Goal: Task Accomplishment & Management: Complete application form

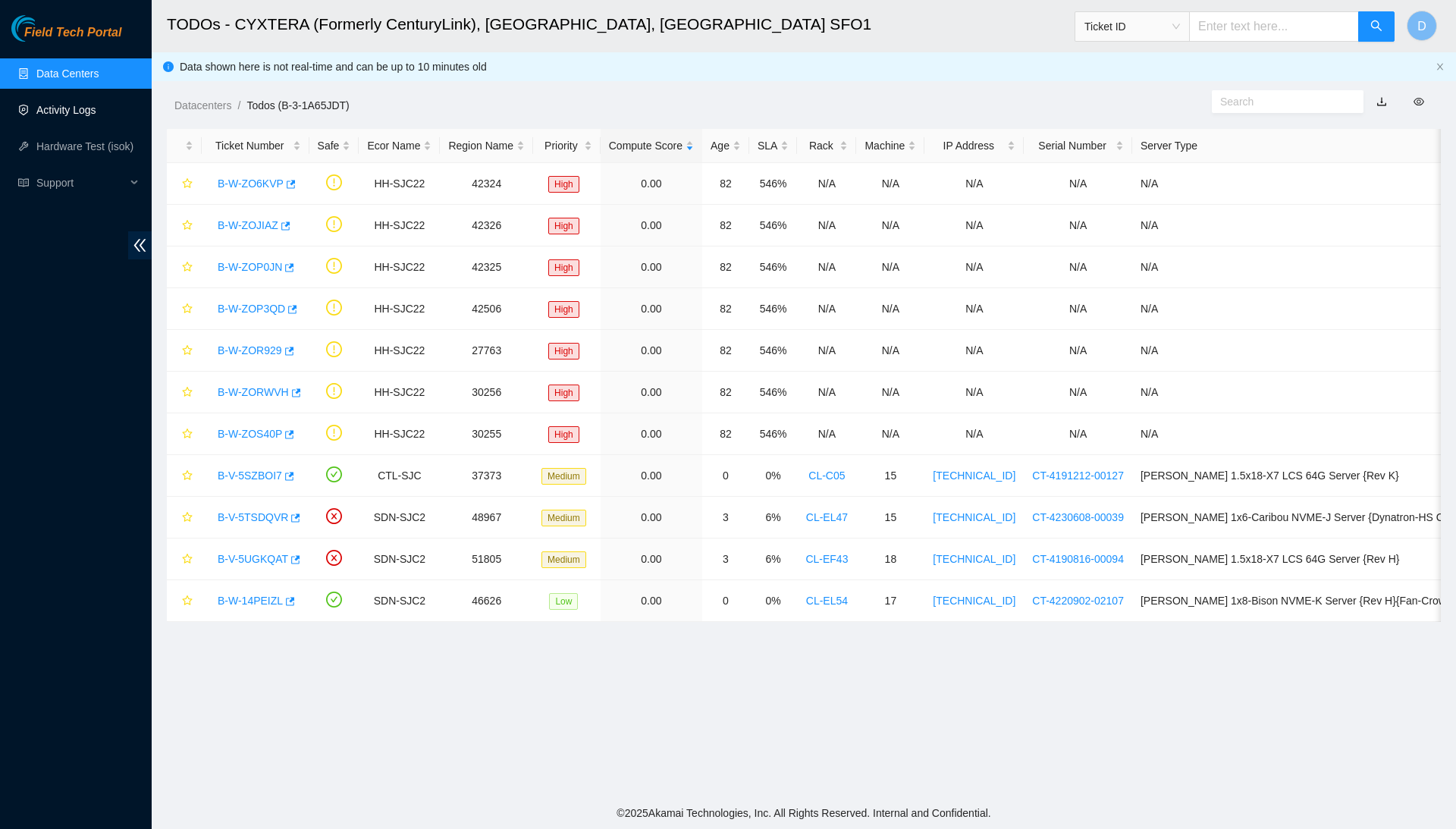
click at [90, 107] on link "Activity Logs" at bounding box center [66, 110] width 60 height 12
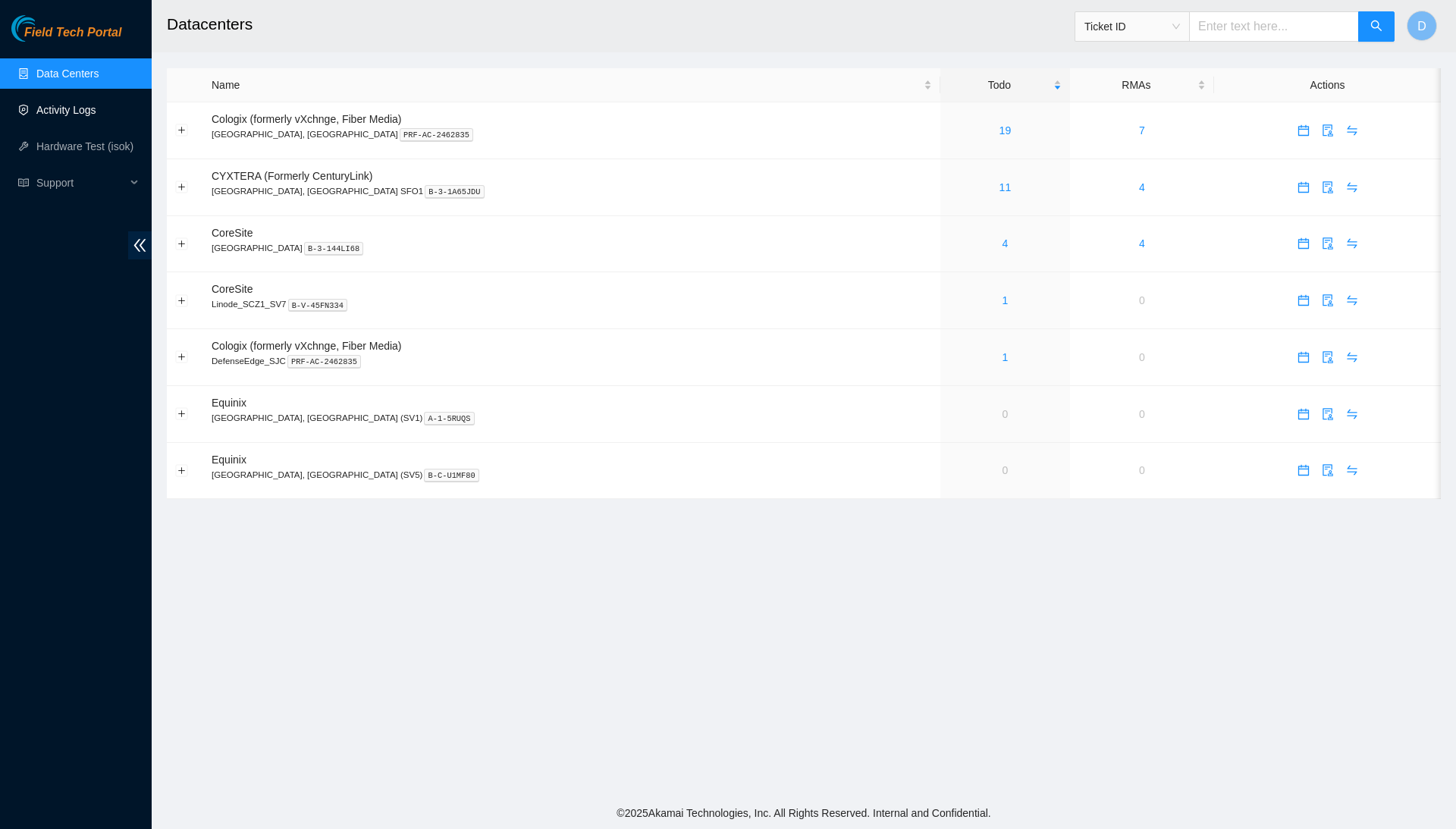
click at [96, 116] on link "Activity Logs" at bounding box center [66, 110] width 60 height 12
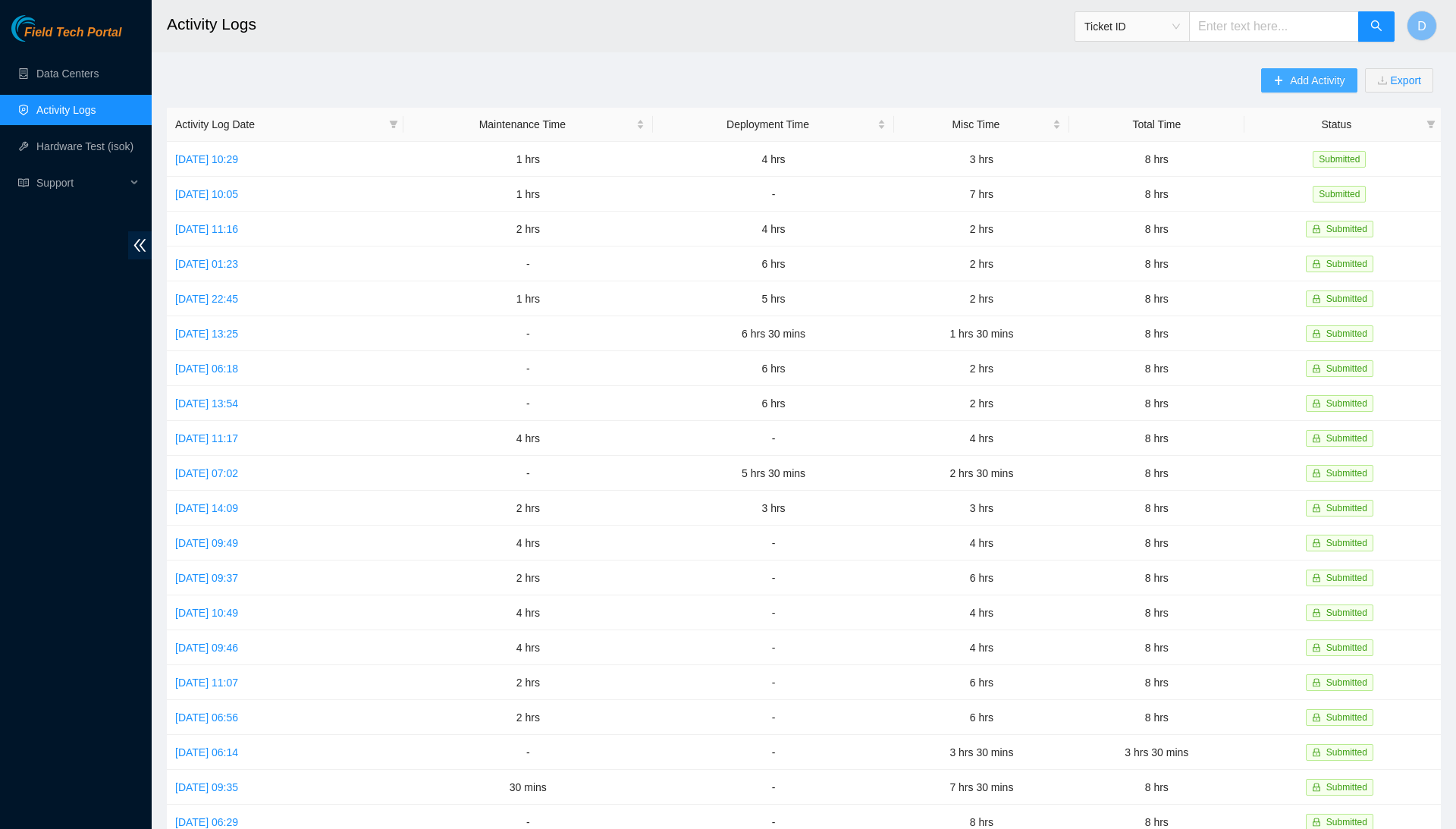
click at [1293, 71] on button "Add Activity" at bounding box center [1309, 80] width 95 height 24
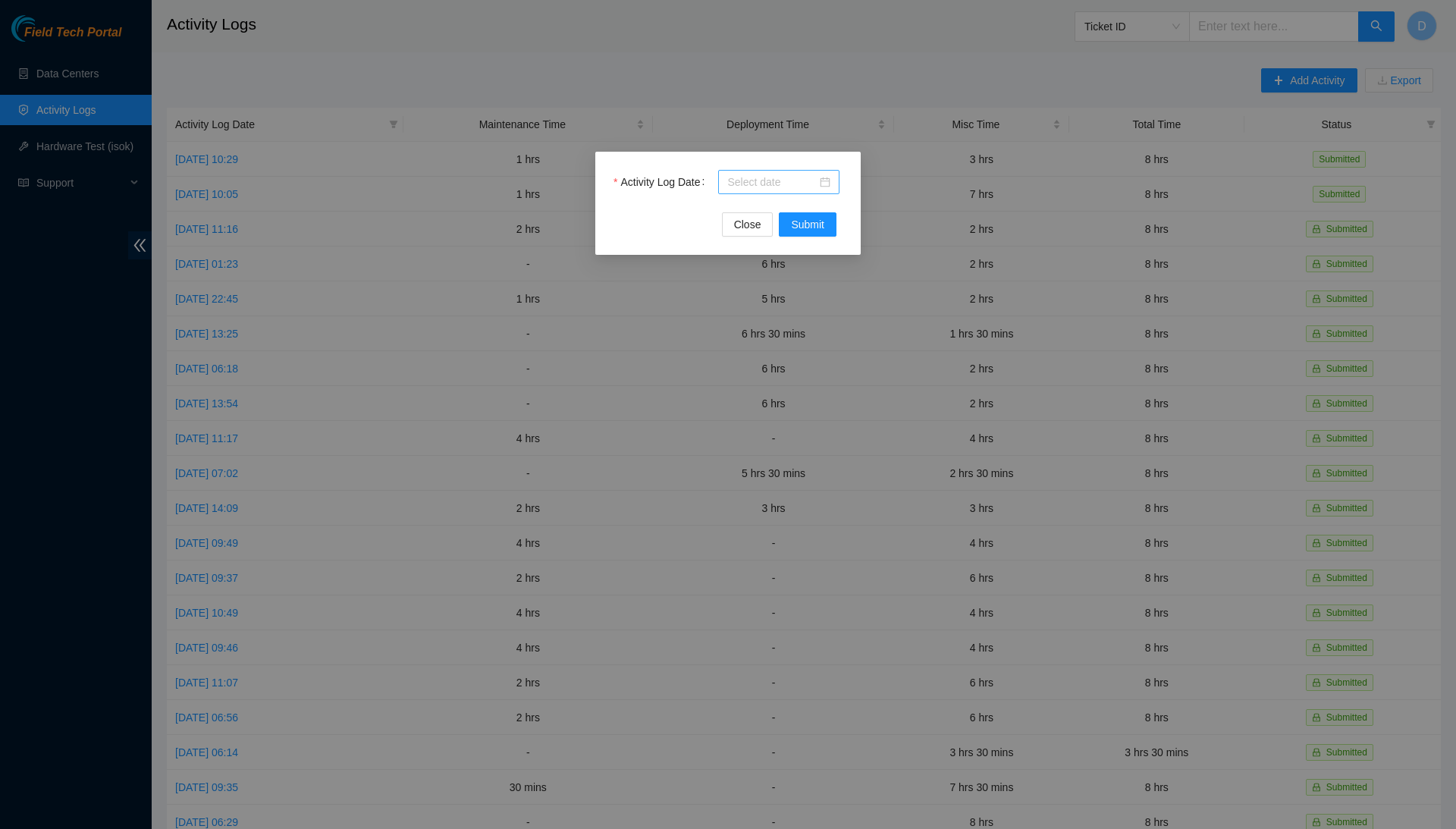
click at [789, 173] on div at bounding box center [778, 182] width 121 height 24
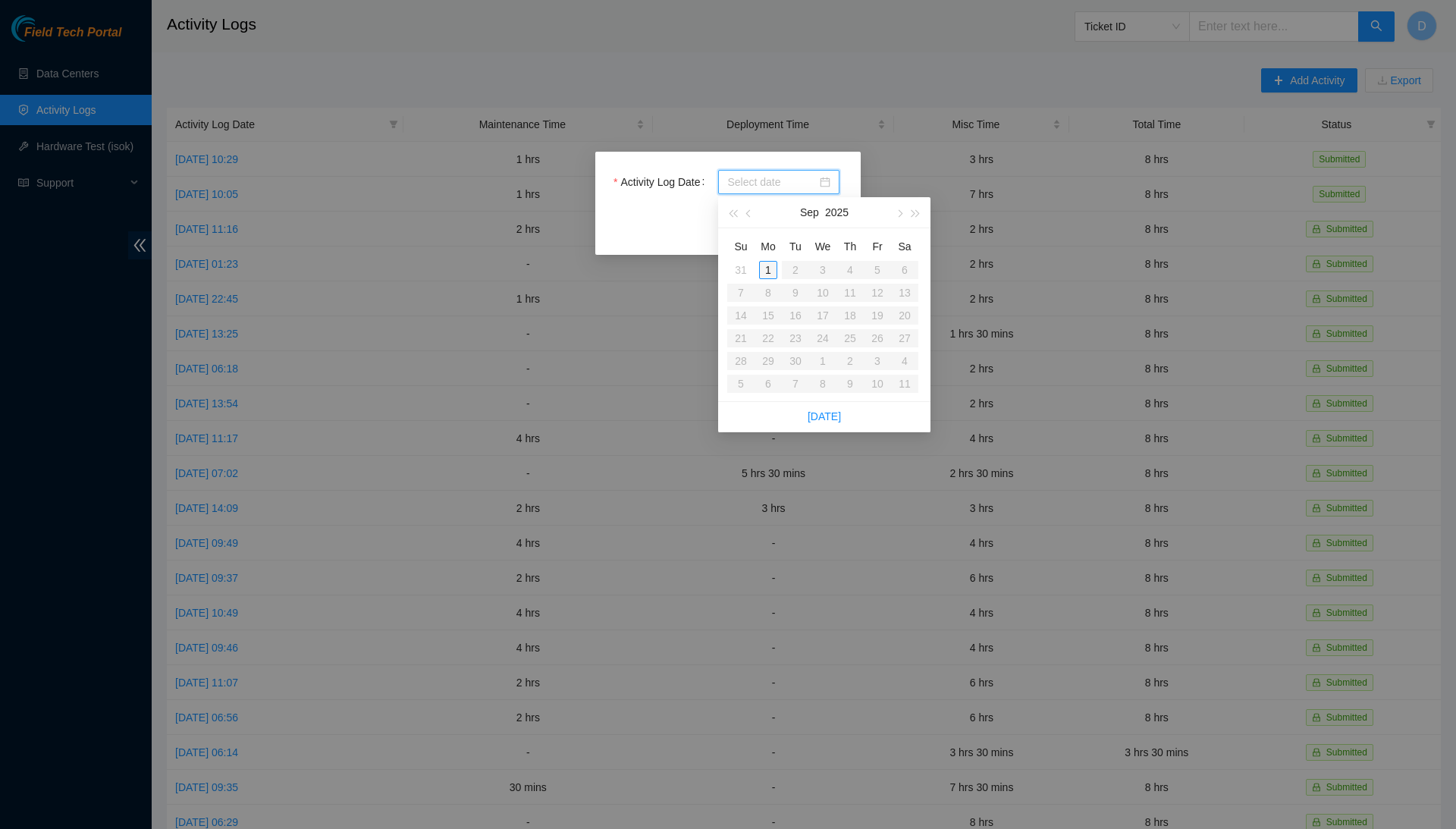
type input "[DATE]"
click at [771, 269] on div "1" at bounding box center [767, 270] width 18 height 18
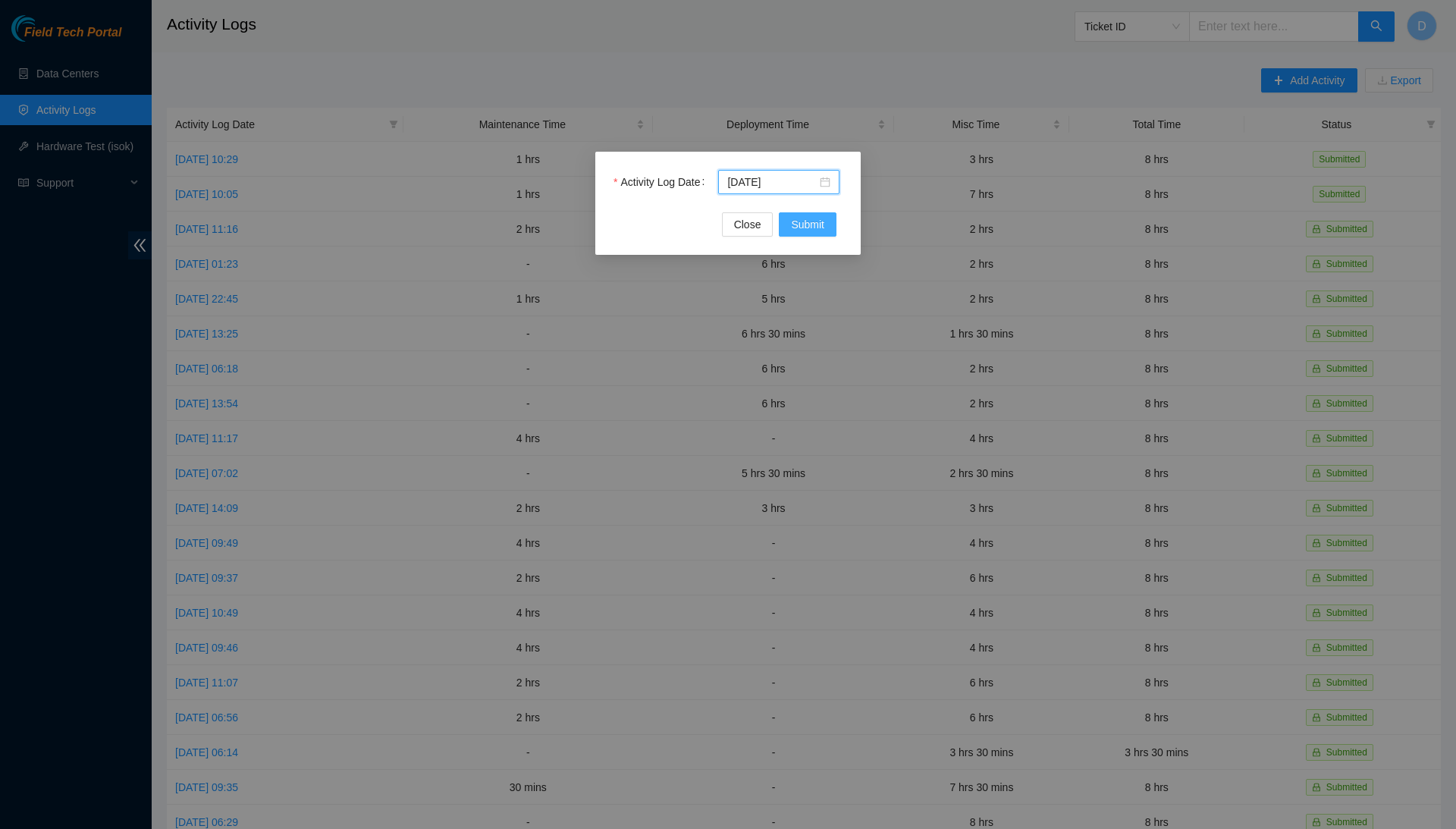
click at [802, 235] on button "Submit" at bounding box center [807, 224] width 58 height 24
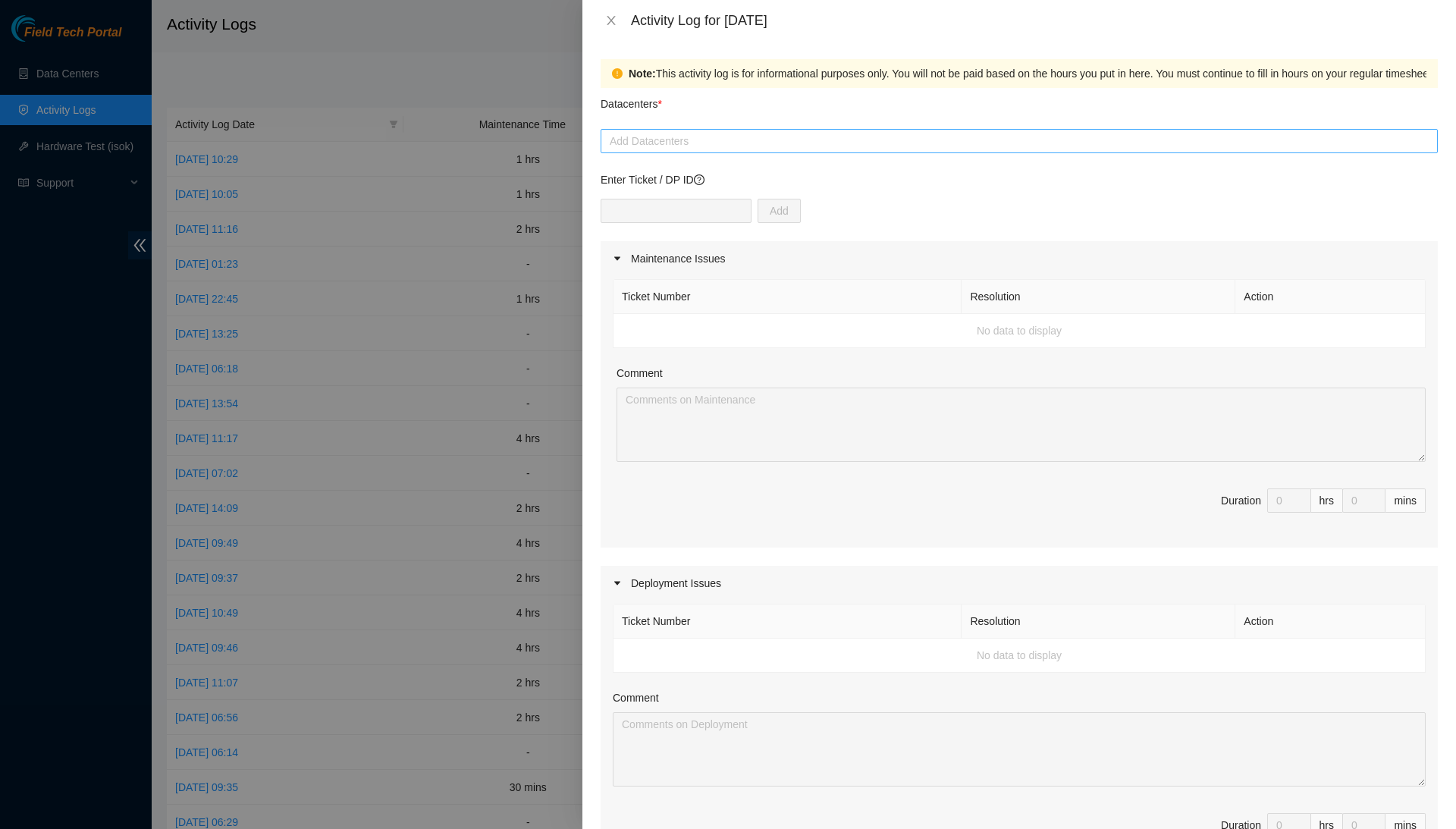
click at [762, 144] on div at bounding box center [1019, 141] width 829 height 18
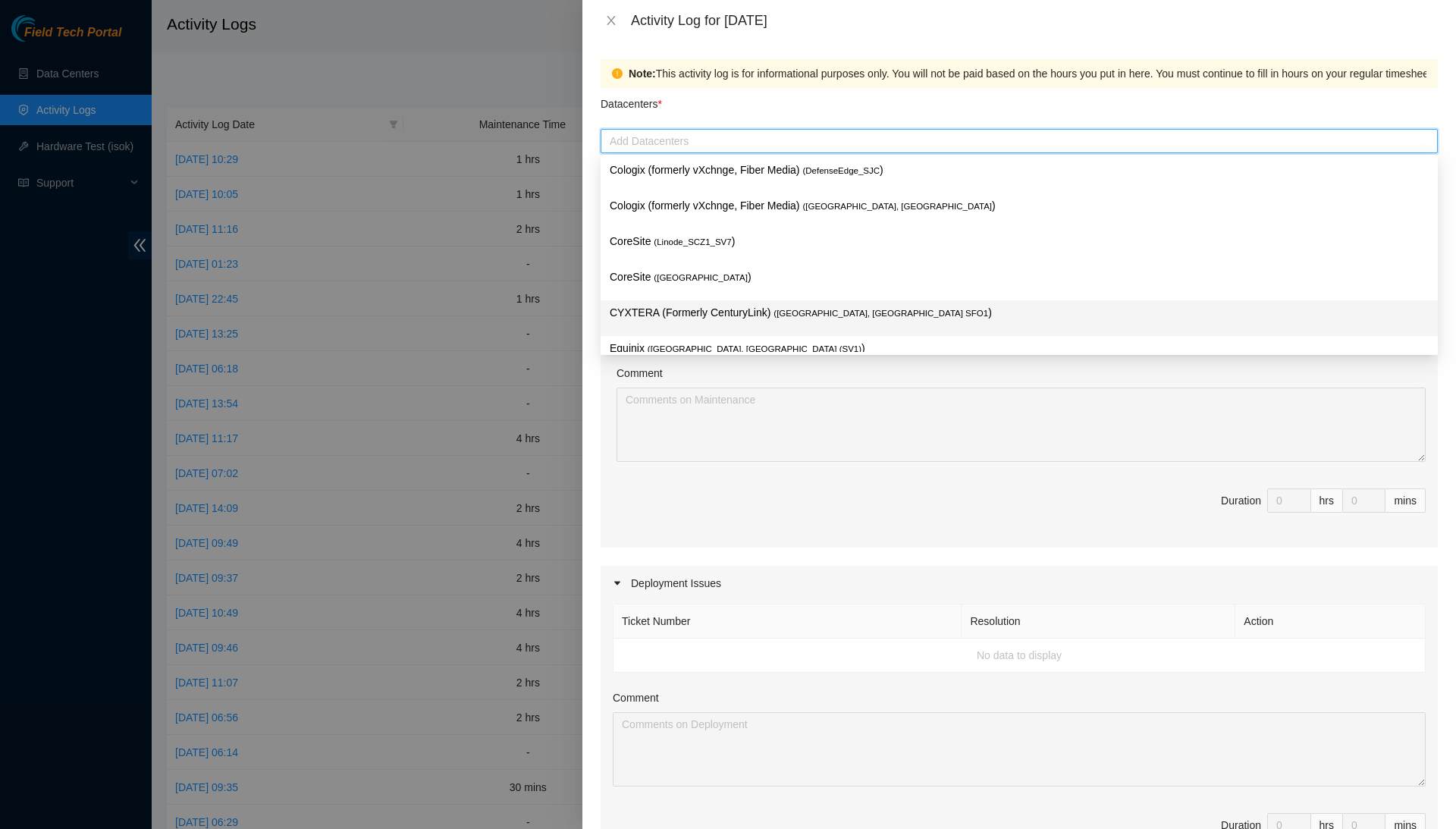
click at [751, 304] on p "CYXTERA (Formerly CenturyLink) ( Santa Clara, CA SFO1 )" at bounding box center [1019, 313] width 819 height 17
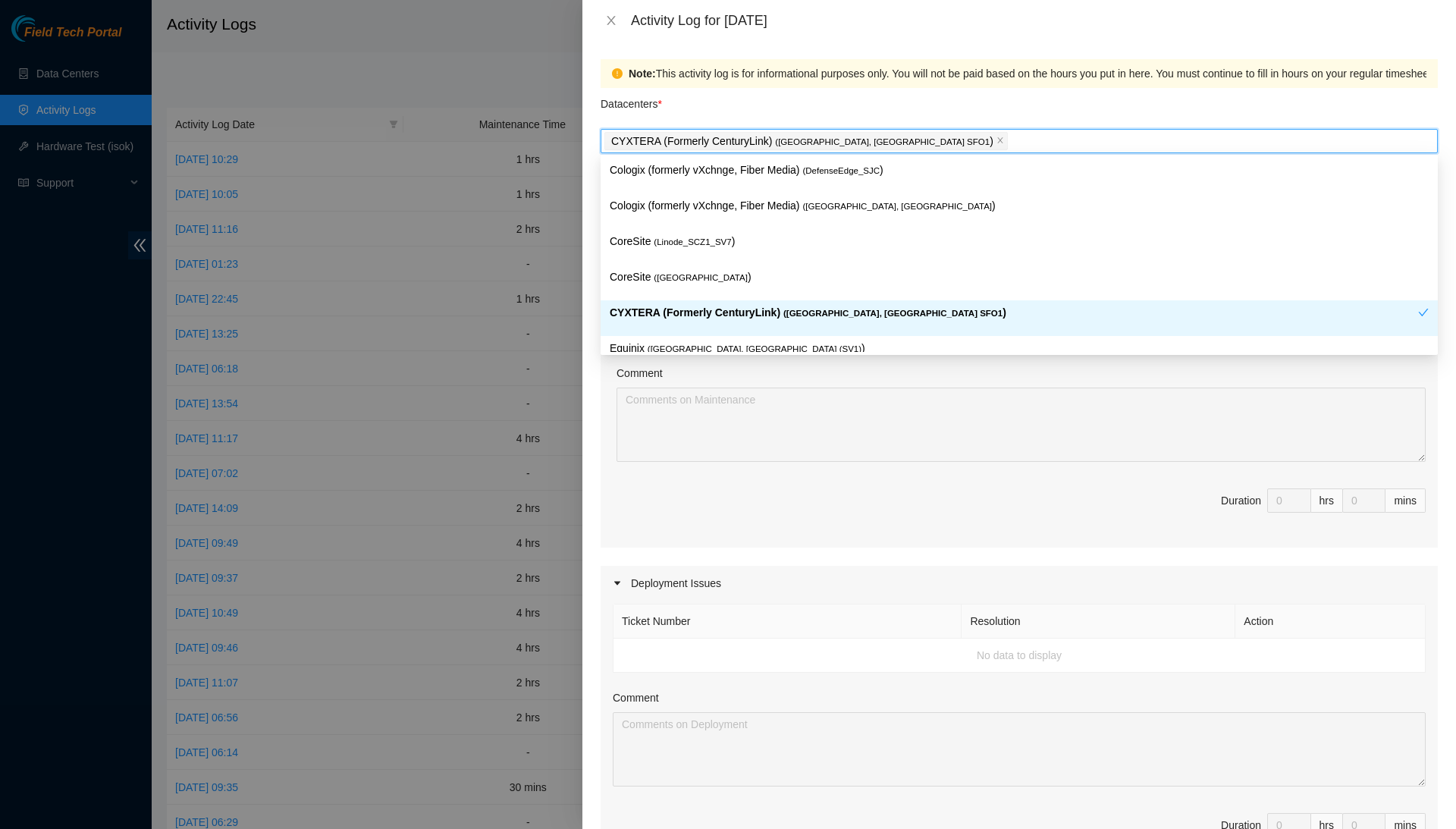
click at [753, 319] on p "CYXTERA (Formerly CenturyLink) ( Santa Clara, CA SFO1 )" at bounding box center [1014, 313] width 808 height 17
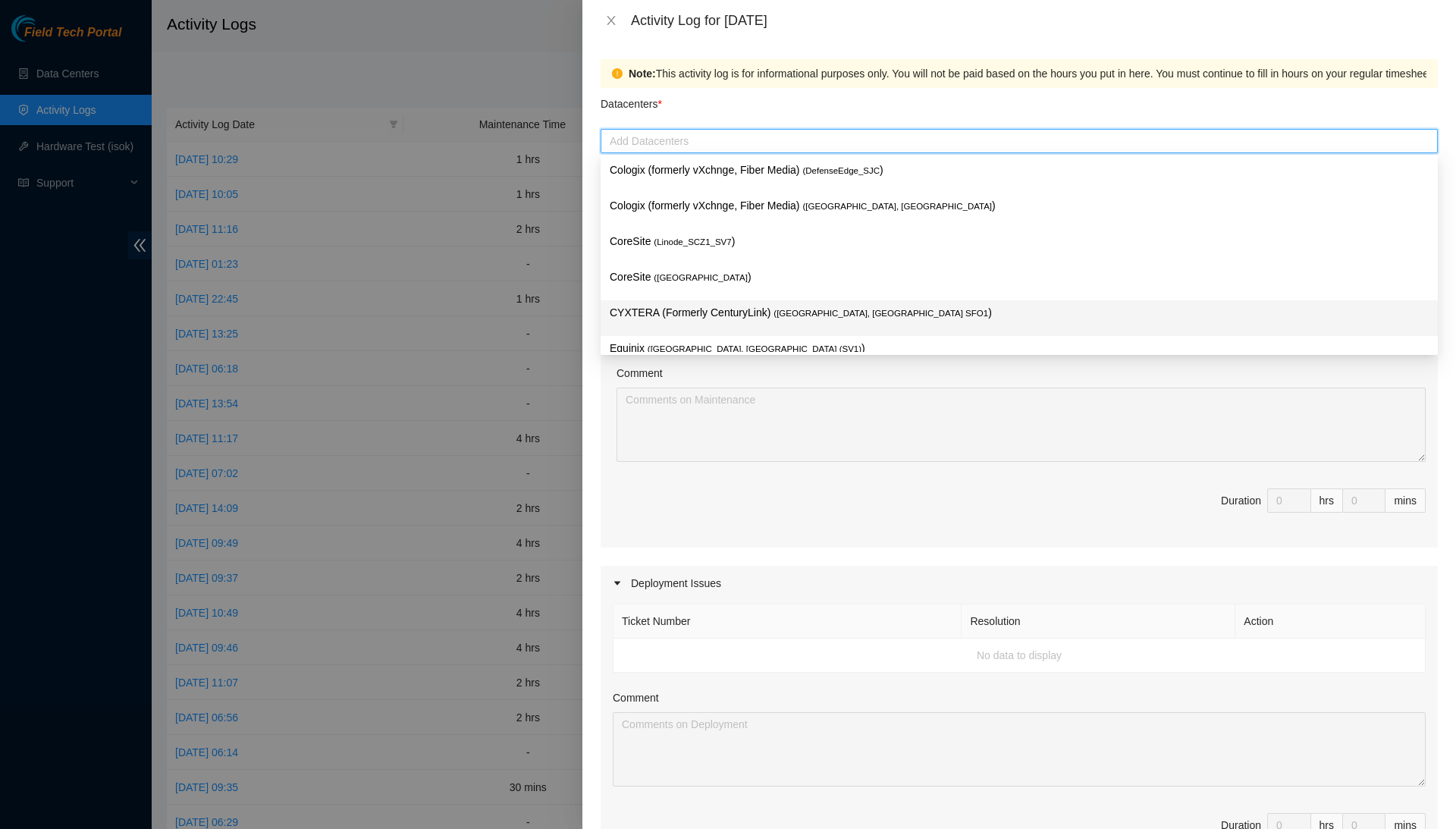
click at [665, 320] on div "CYXTERA (Formerly CenturyLink) ( Santa Clara, CA SFO1 )" at bounding box center [1019, 318] width 819 height 28
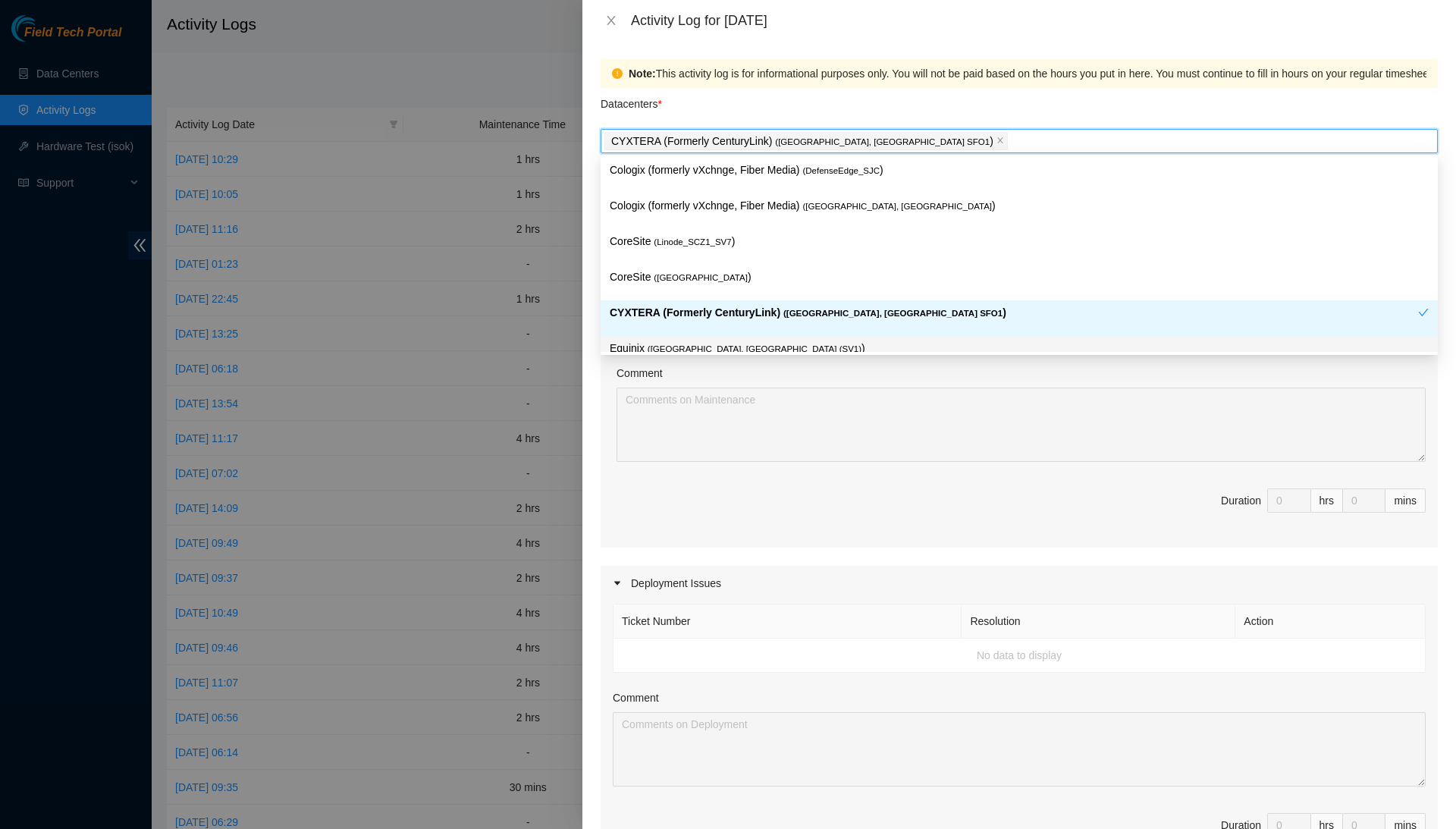
click at [551, 477] on div at bounding box center [728, 414] width 1456 height 829
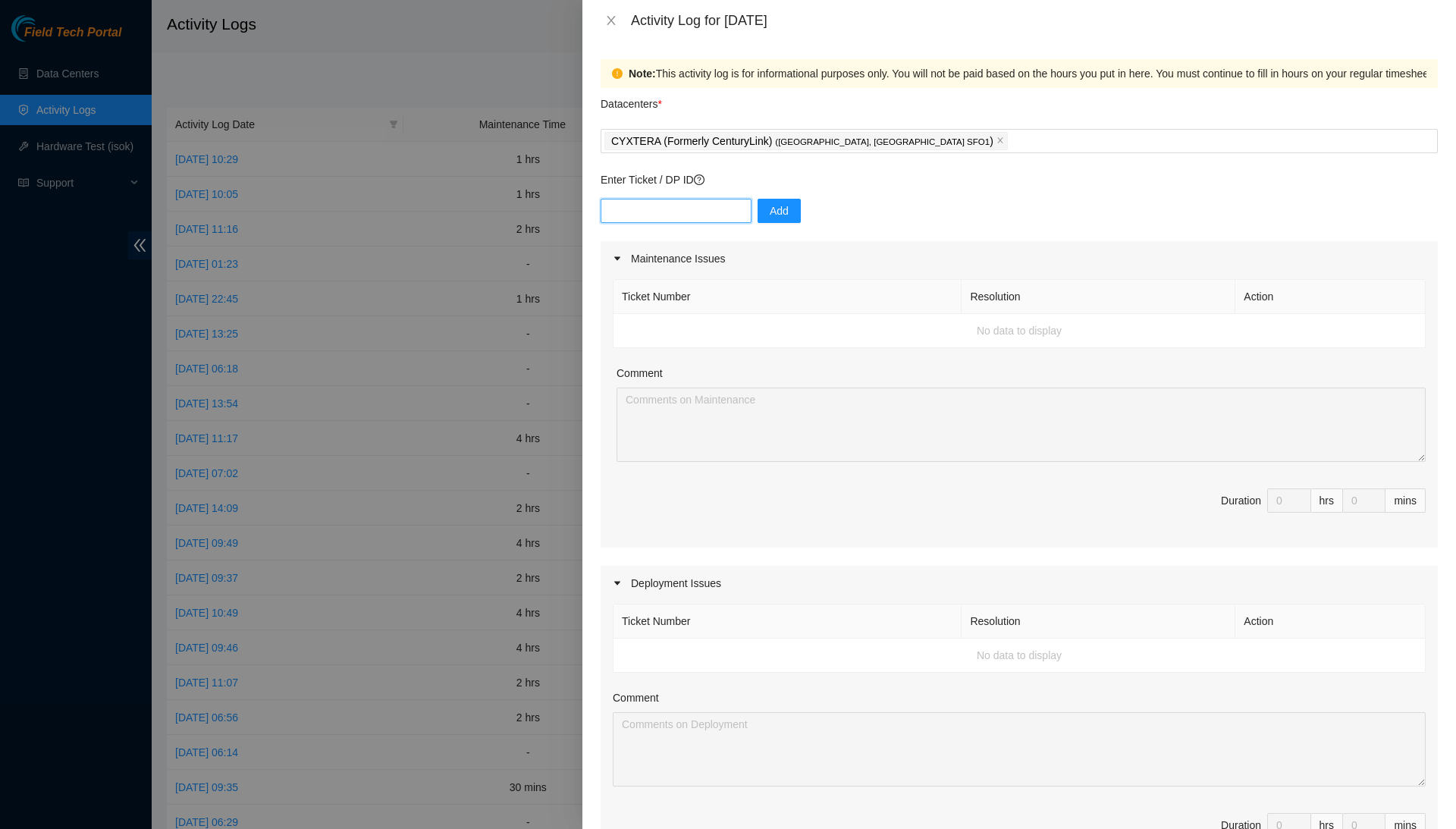
click at [684, 218] on input "text" at bounding box center [675, 211] width 151 height 24
type input "DP80785"
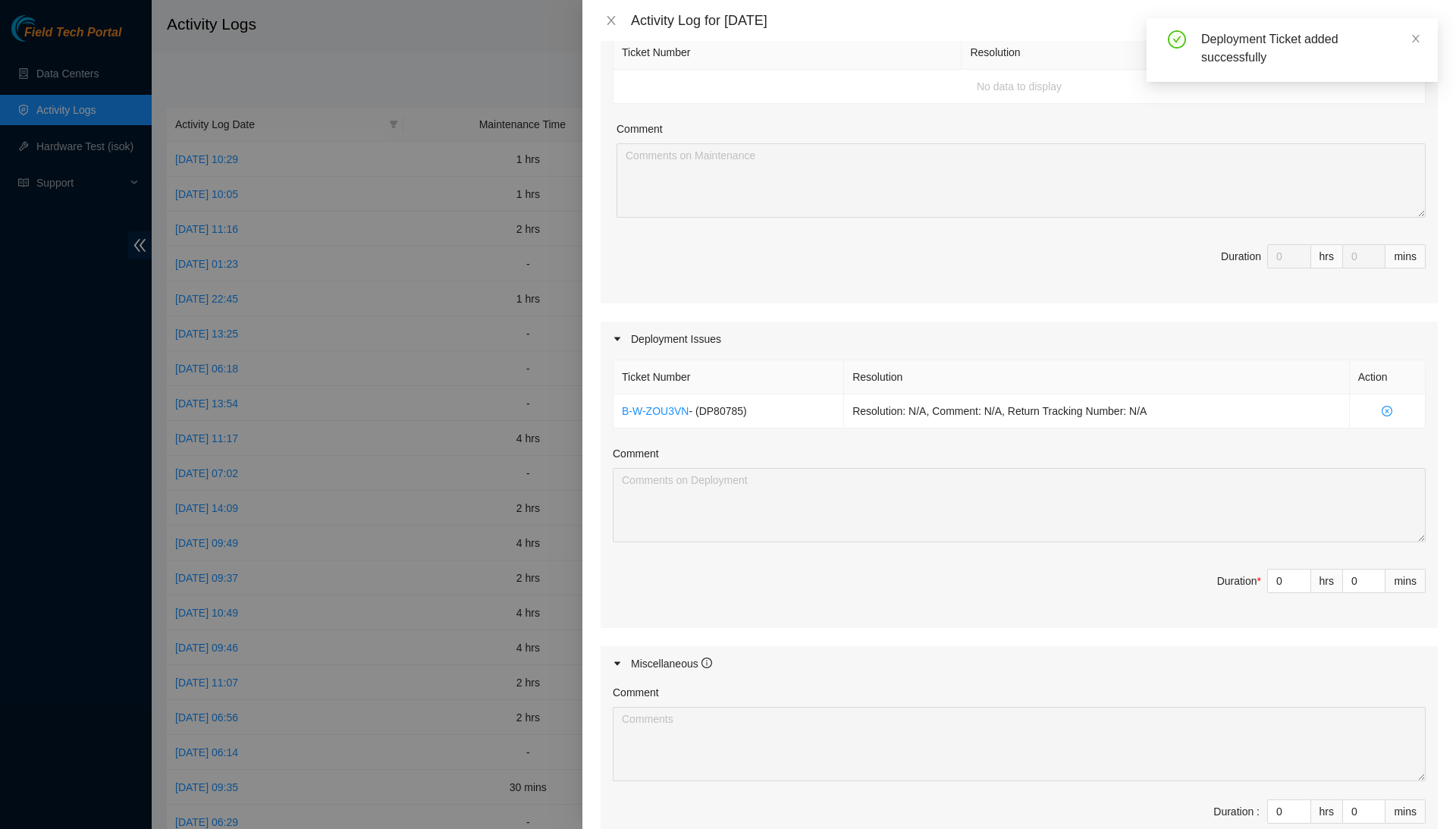
scroll to position [355, 0]
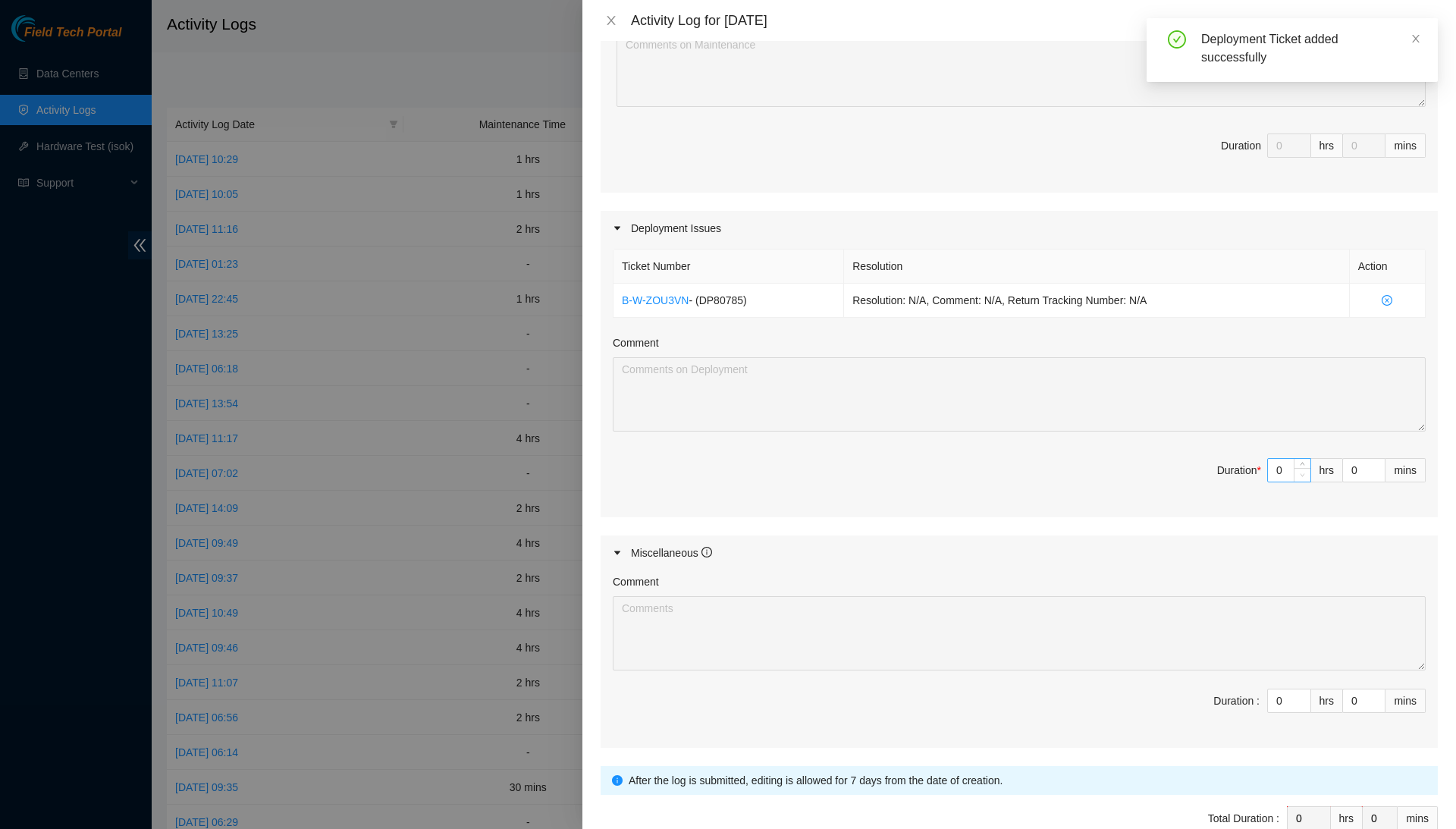
click at [1293, 468] on span "Decrease Value" at bounding box center [1302, 475] width 17 height 14
click at [1285, 466] on input "0" at bounding box center [1289, 470] width 43 height 23
type input "4"
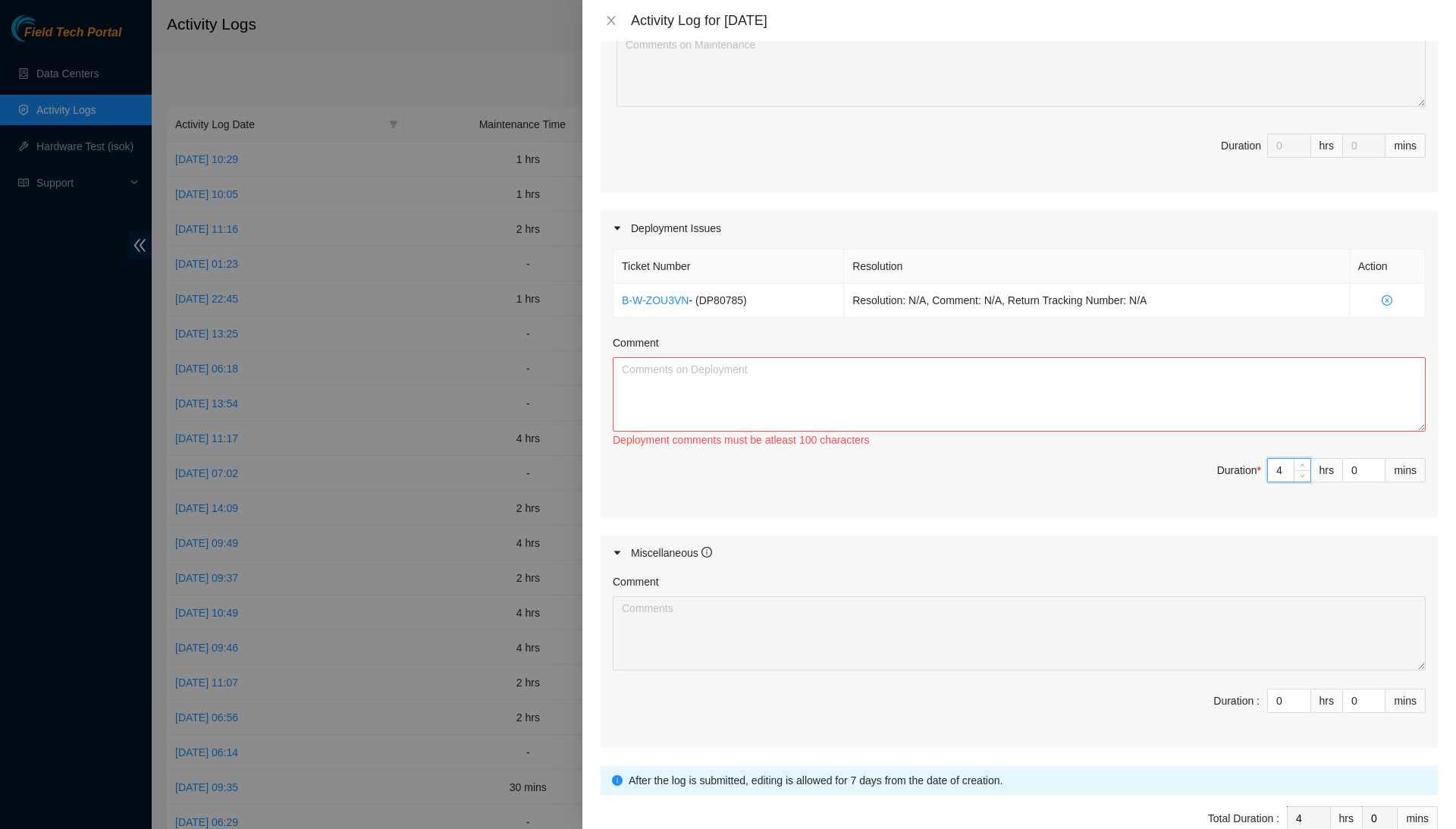
type input "4"
click at [1293, 409] on textarea "Comment" at bounding box center [1019, 394] width 812 height 74
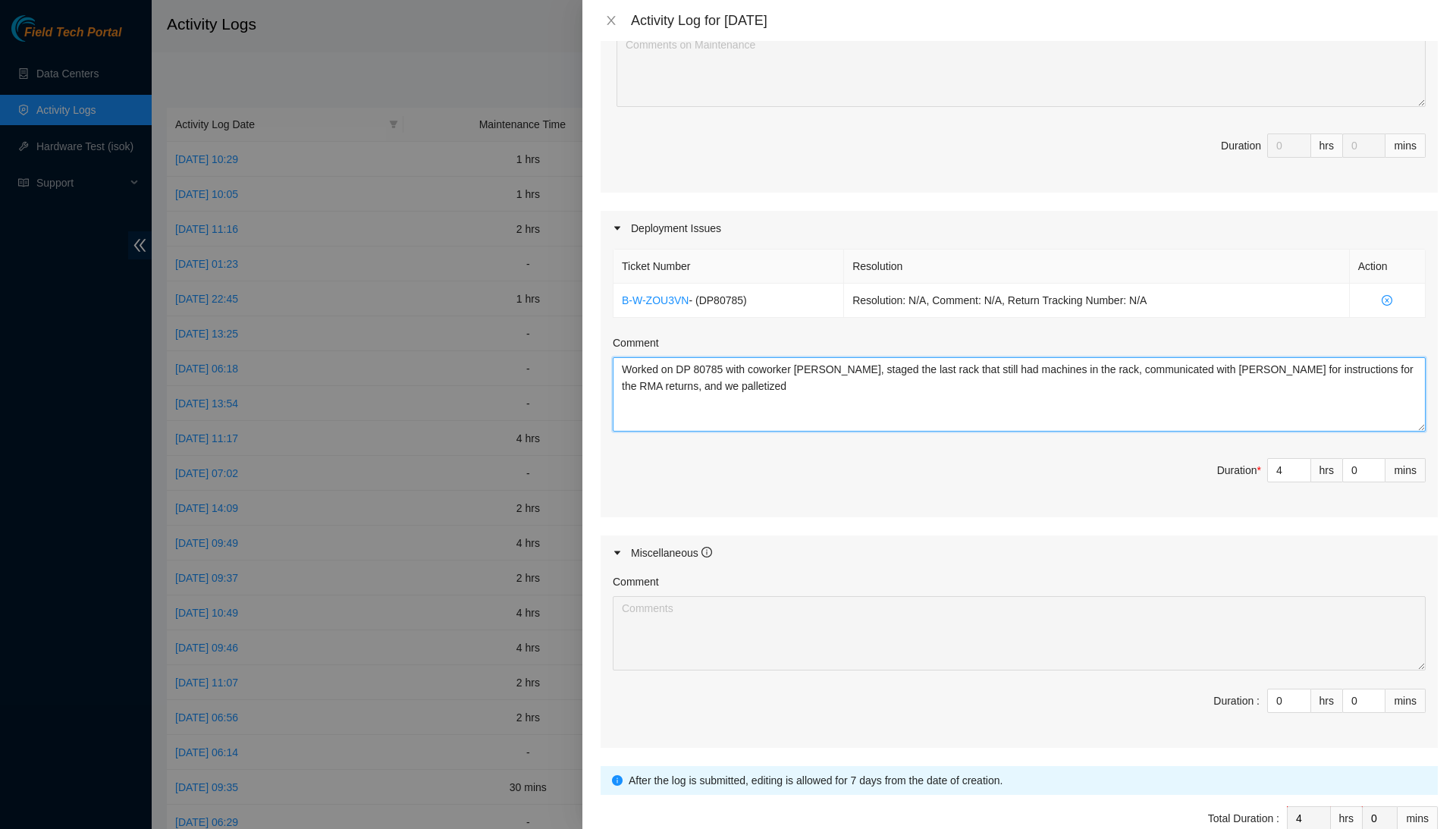
click at [780, 380] on textarea "Worked on DP 80785 with coworker Ilya, staged the last rack that still had mach…" at bounding box center [1019, 394] width 812 height 74
click at [983, 386] on textarea "Worked on DP 80785 with coworker Ilya, staged the last rack that still had mach…" at bounding box center [1019, 394] width 812 height 74
click at [1163, 386] on textarea "Worked on DP 80785 with coworker Ilya, staged the last rack that still had mach…" at bounding box center [1019, 394] width 812 height 74
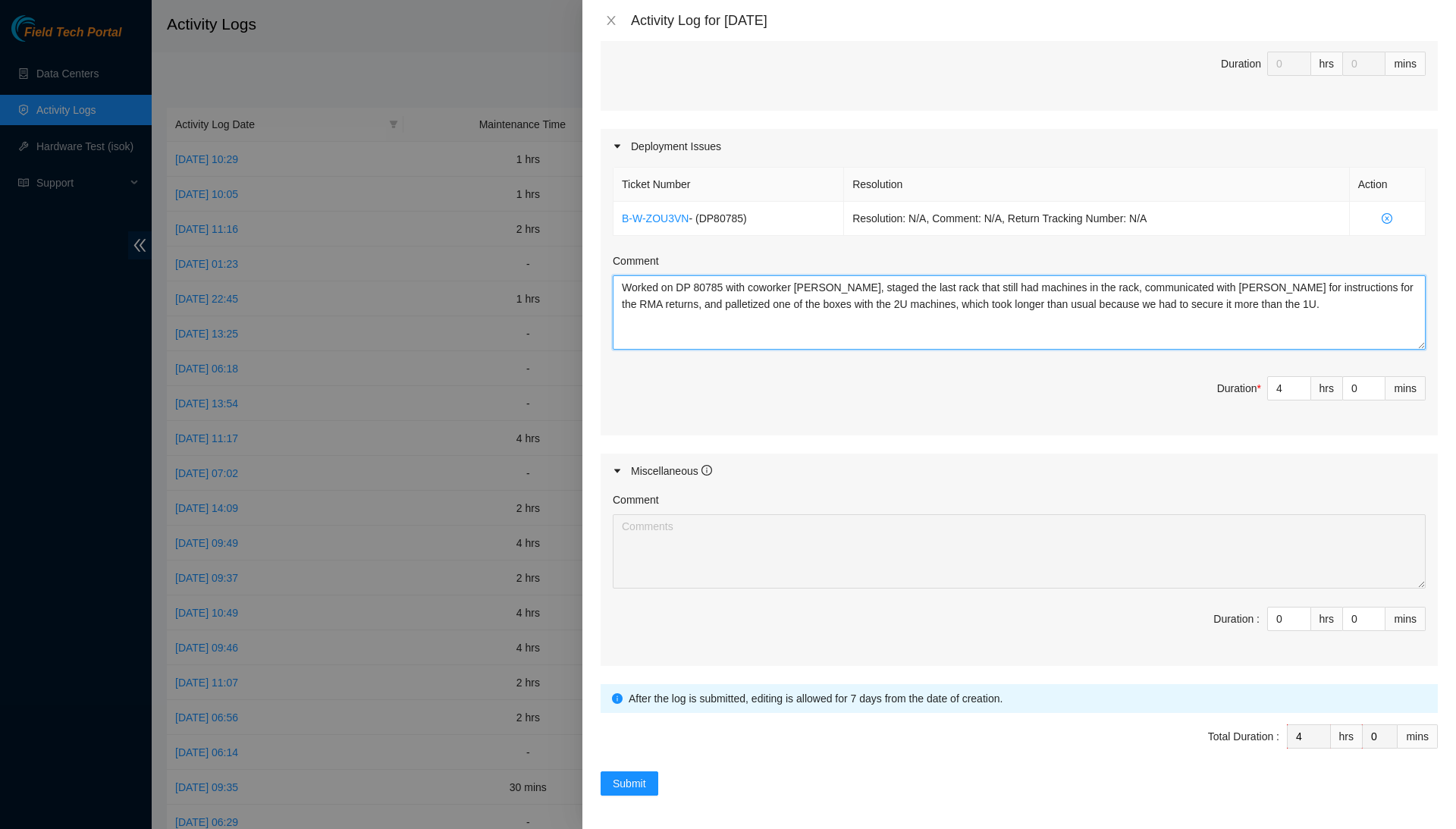
scroll to position [436, 0]
type textarea "Worked on DP 80785 with coworker Ilya, staged the last rack that still had mach…"
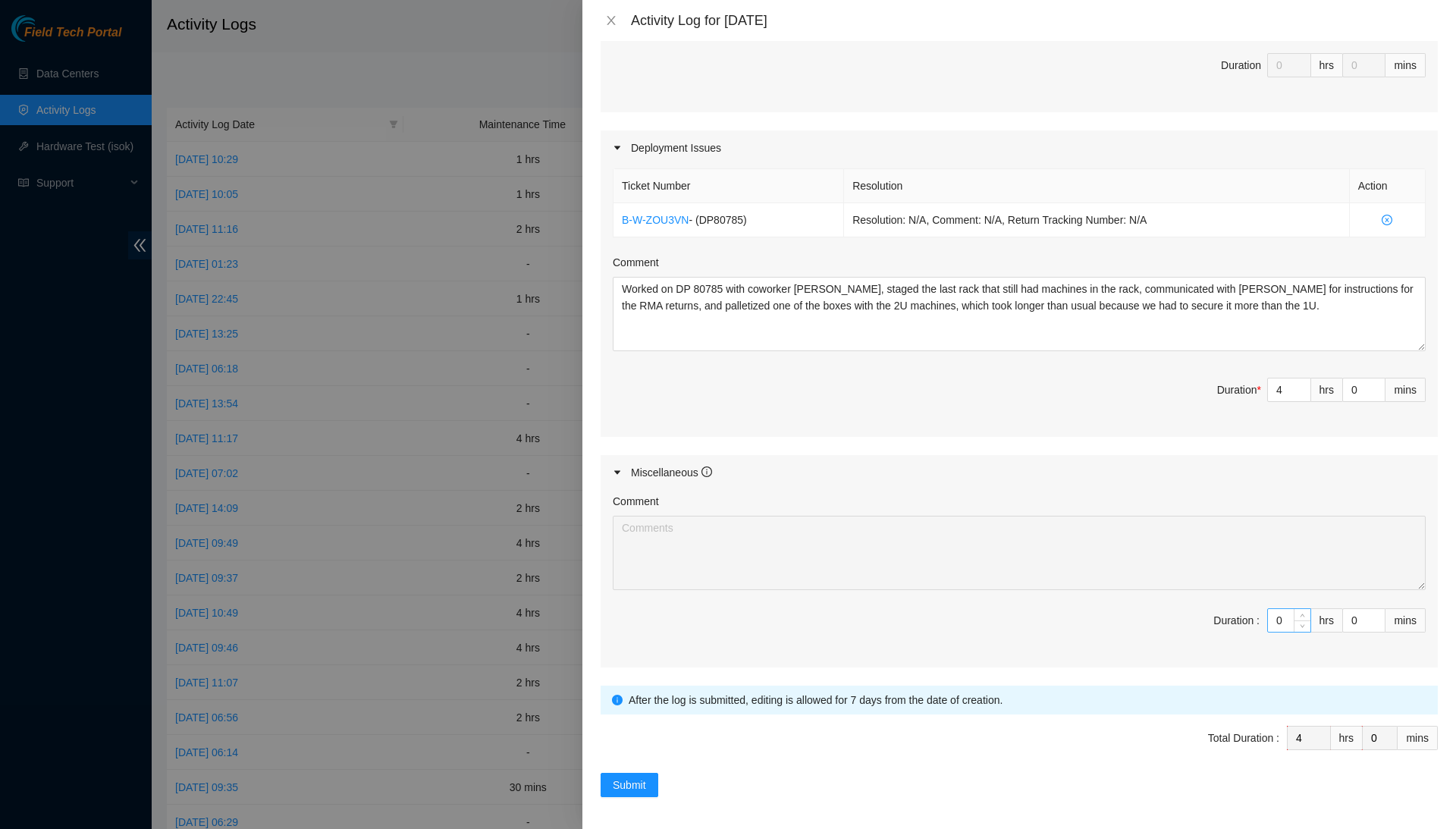
click at [1286, 617] on input "0" at bounding box center [1289, 620] width 43 height 23
type input "4"
type input "8"
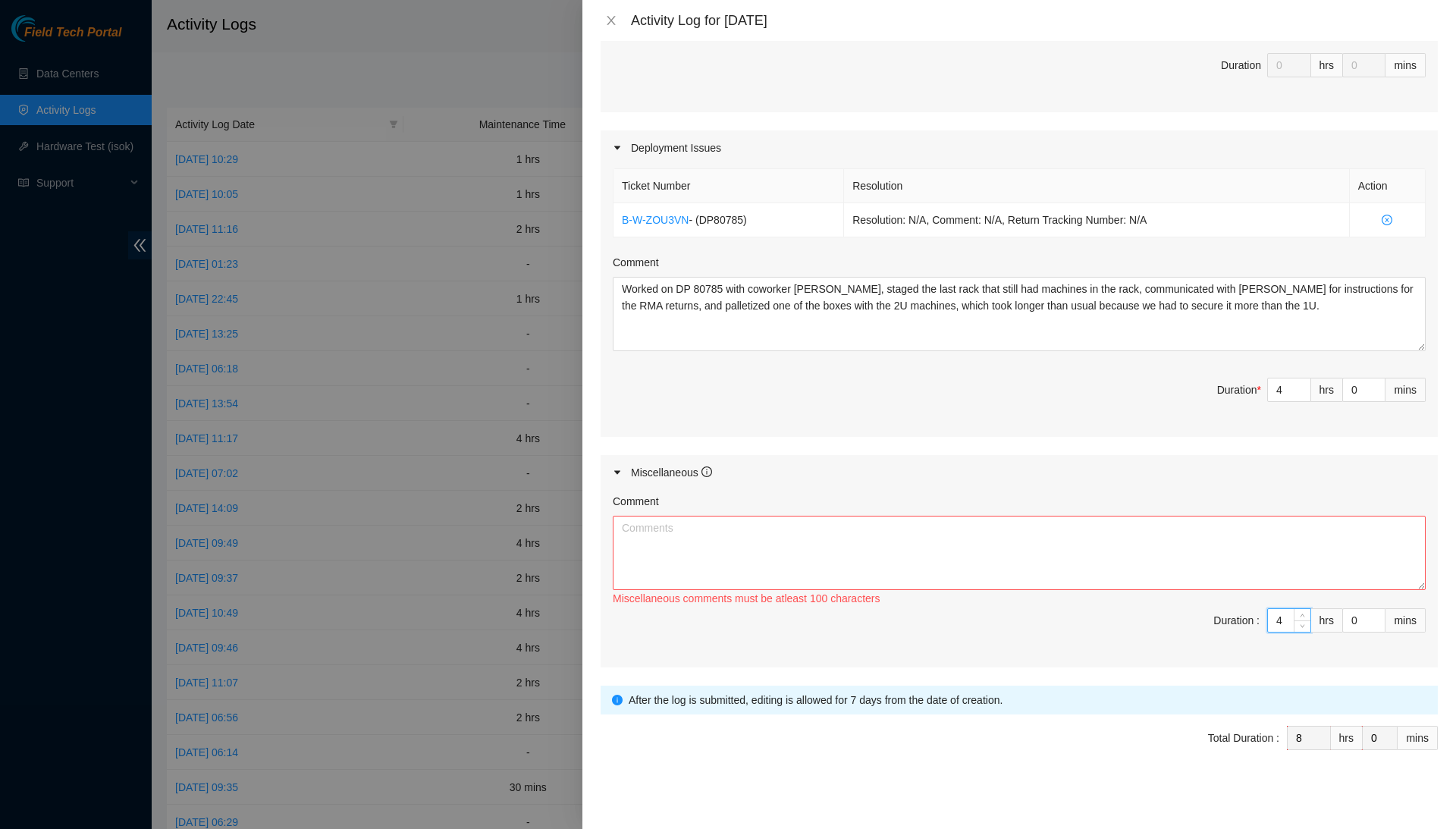
type input "4"
click at [1290, 568] on textarea "Comment" at bounding box center [1019, 553] width 812 height 74
type textarea "T"
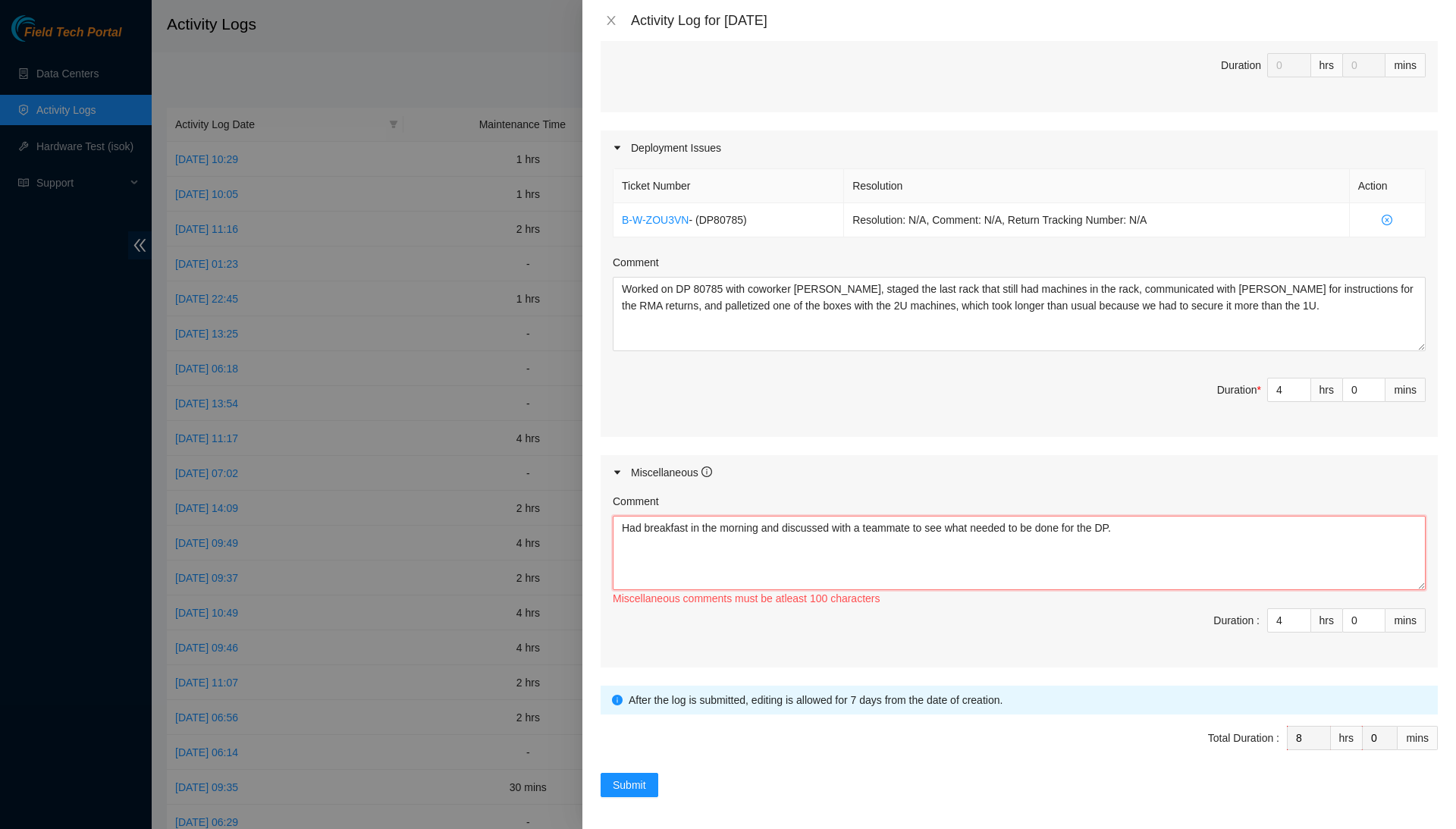
click at [1187, 518] on textarea "Had breakfast in the morning and discussed with a teammate to see what needed t…" at bounding box center [1019, 553] width 812 height 74
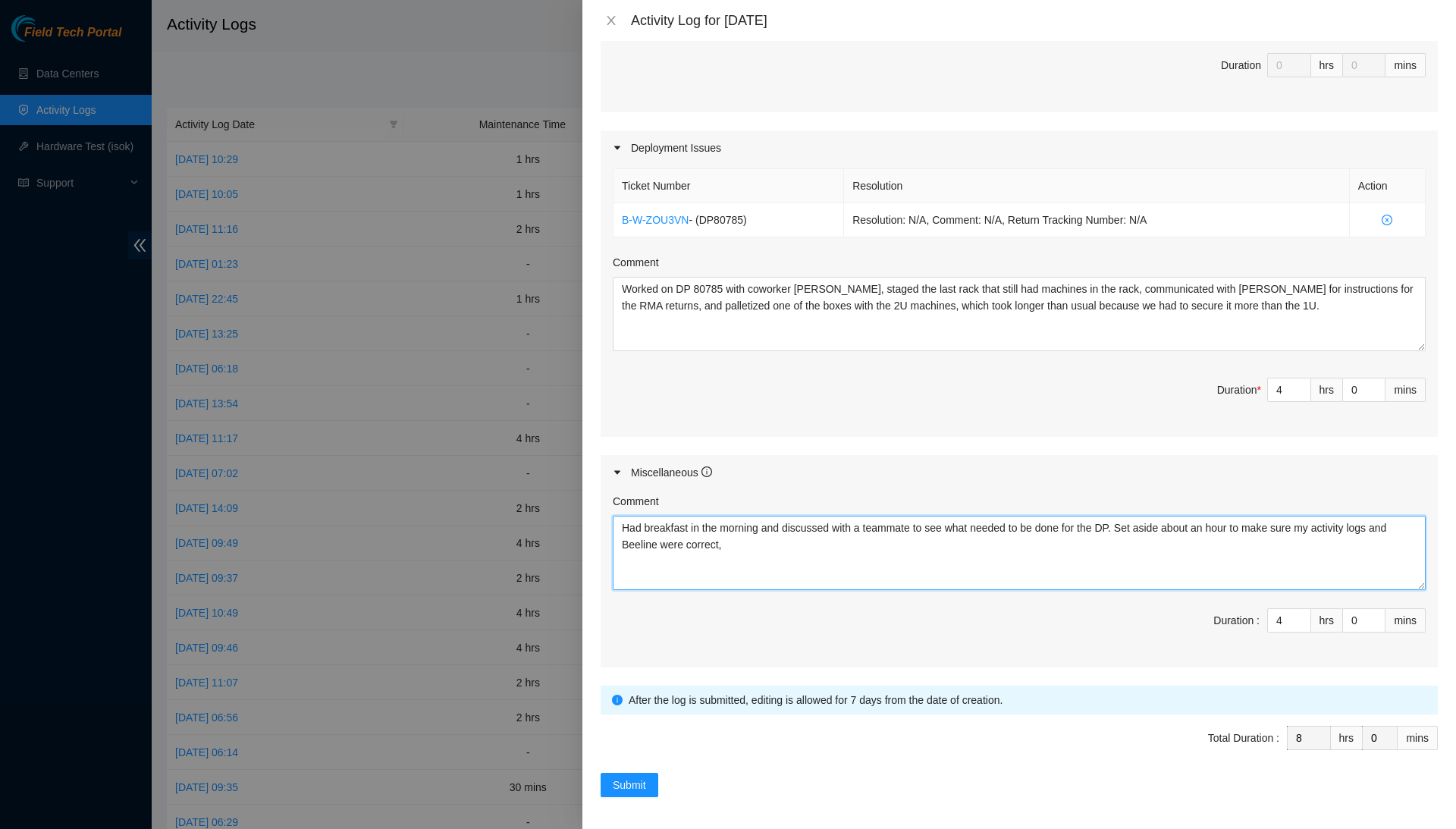
click at [801, 551] on textarea "Had breakfast in the morning and discussed with a teammate to see what needed t…" at bounding box center [1019, 553] width 812 height 74
type textarea "Had breakfast in the morning and discussed with a teammate to see what needed t…"
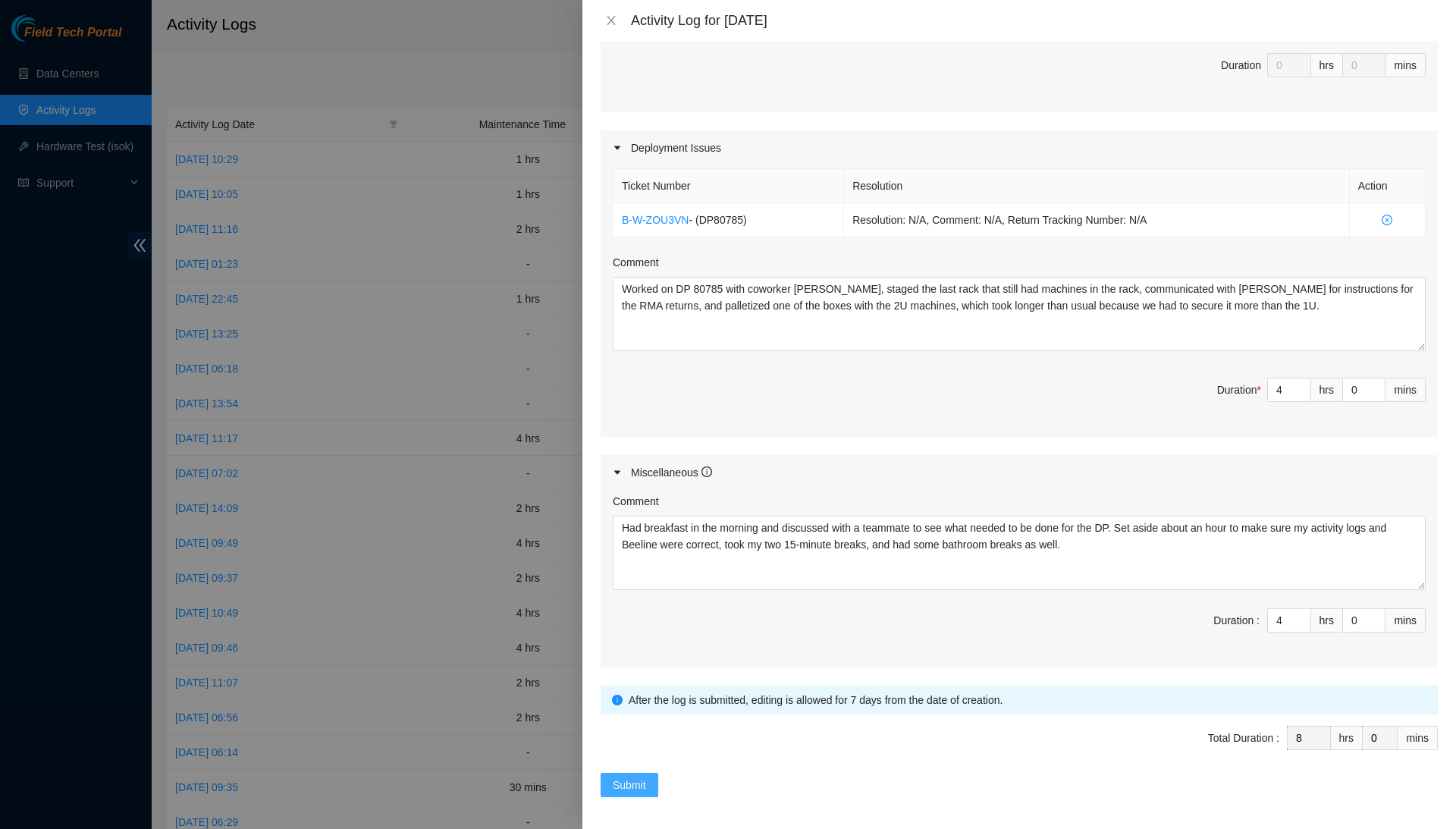
click at [623, 783] on span "Submit" at bounding box center [629, 786] width 33 height 17
